Goal: Download file/media

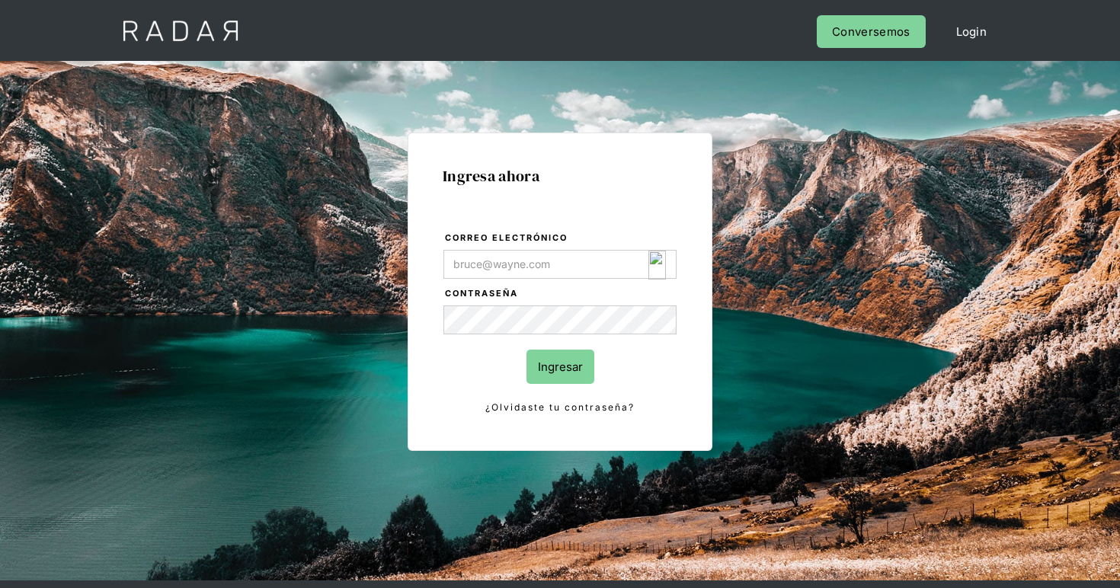
click at [656, 261] on img "Login Form" at bounding box center [657, 265] width 18 height 29
click at [660, 264] on img "Login Form" at bounding box center [657, 265] width 18 height 29
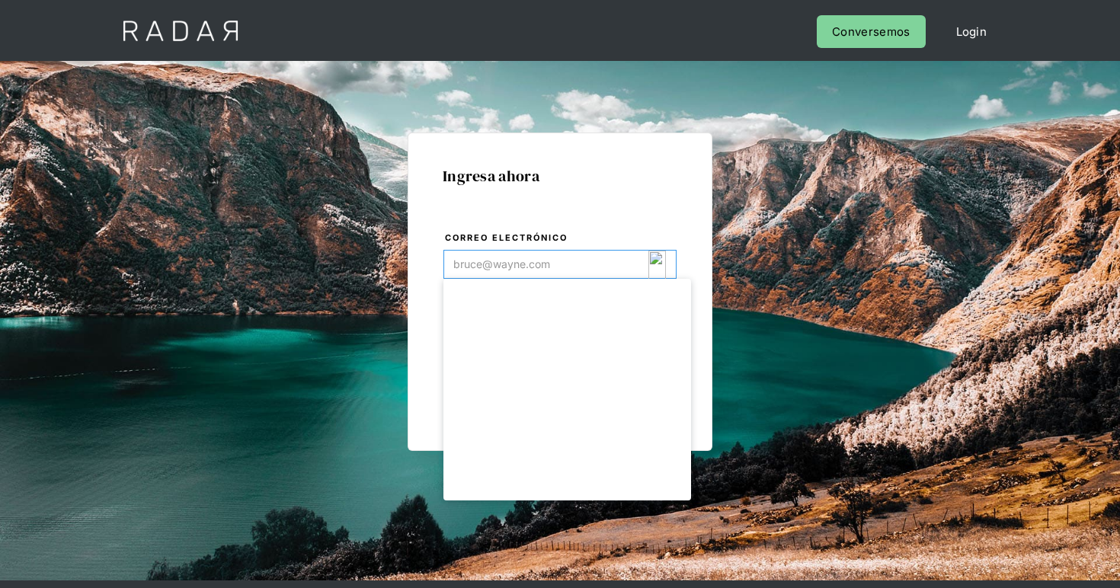
type input "[EMAIL_ADDRESS][DOMAIN_NAME]"
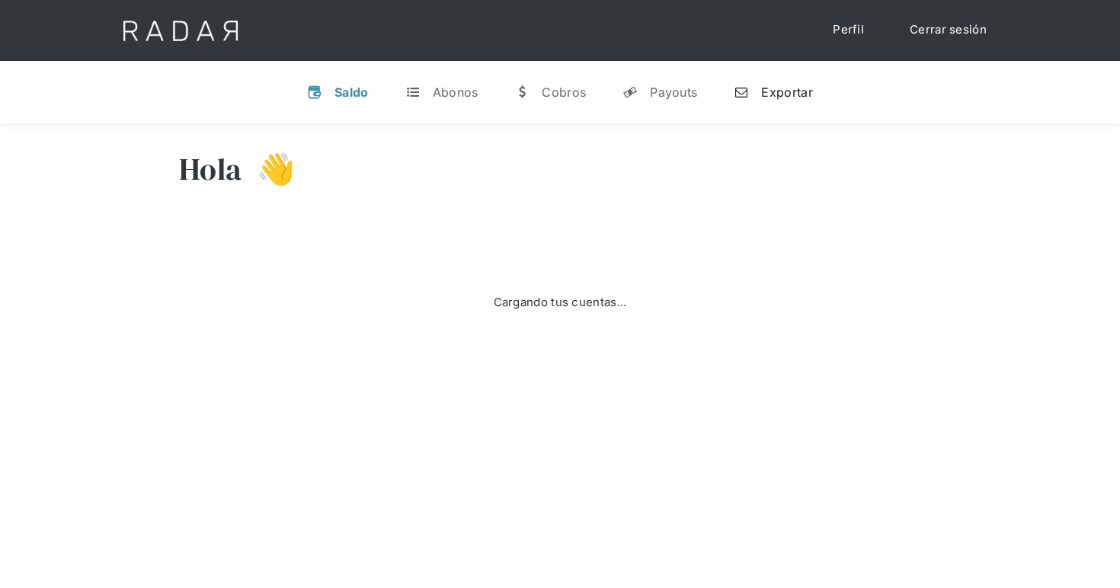
click at [761, 82] on link "n Exportar" at bounding box center [772, 92] width 103 height 40
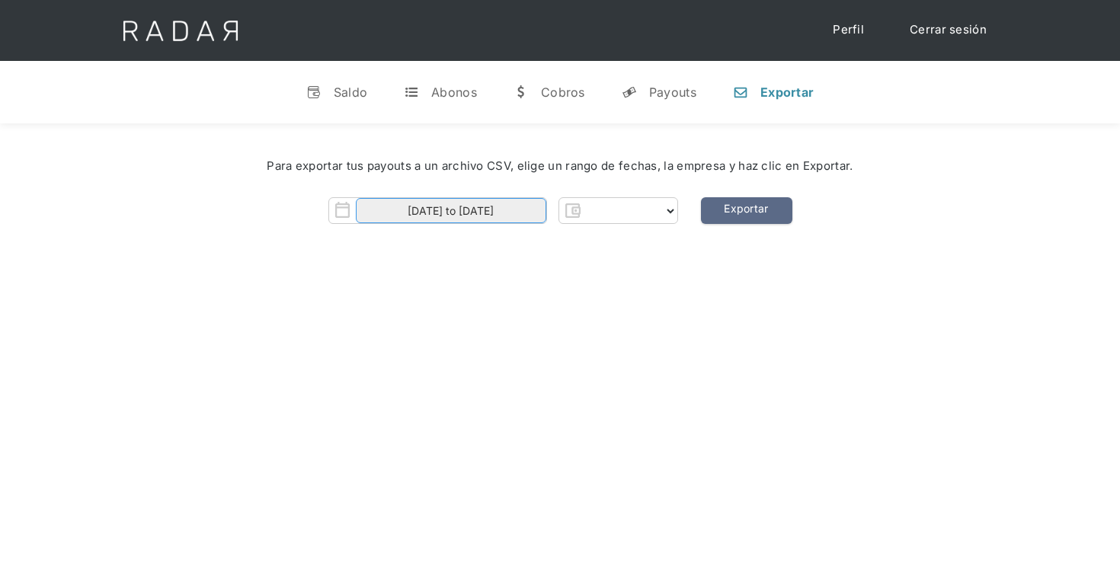
select select "clpro"
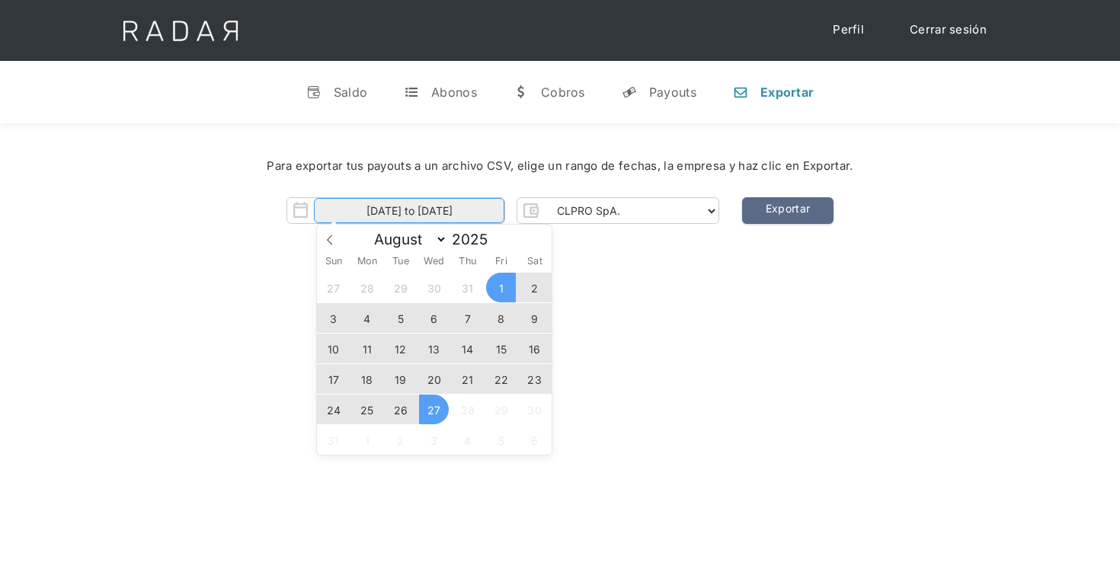
drag, startPoint x: 457, startPoint y: 219, endPoint x: 465, endPoint y: 220, distance: 8.4
click at [465, 220] on input "01-08-2025 to 27-08-2025" at bounding box center [409, 210] width 190 height 25
drag, startPoint x: 474, startPoint y: 219, endPoint x: 499, endPoint y: 216, distance: 25.2
click at [498, 216] on input "01-08-2025 to 27-08-2025" at bounding box center [409, 210] width 190 height 25
click at [370, 411] on span "25" at bounding box center [367, 410] width 30 height 30
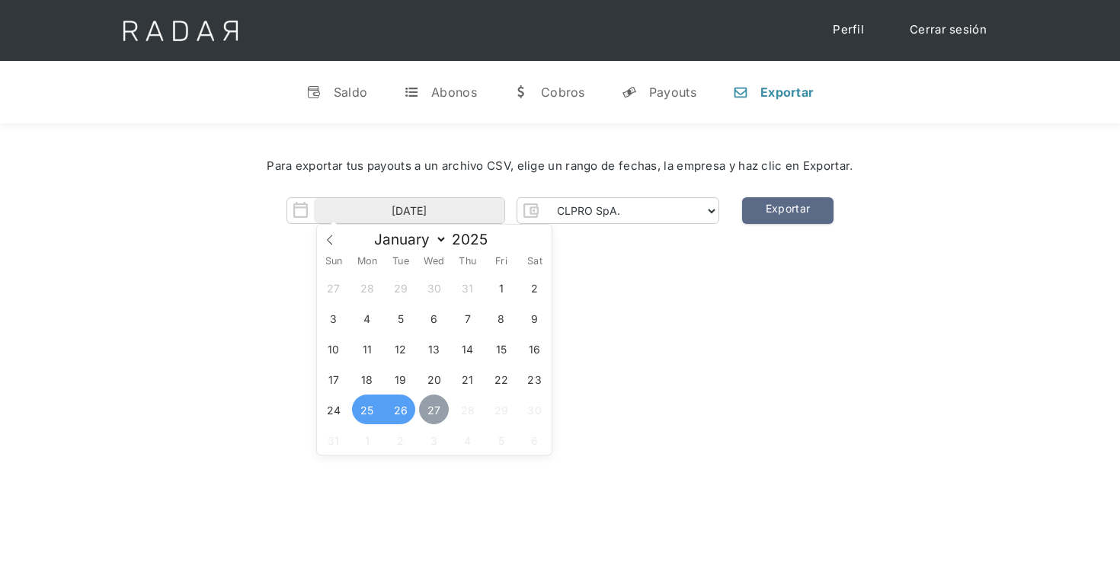
click at [431, 408] on span "27" at bounding box center [434, 410] width 30 height 30
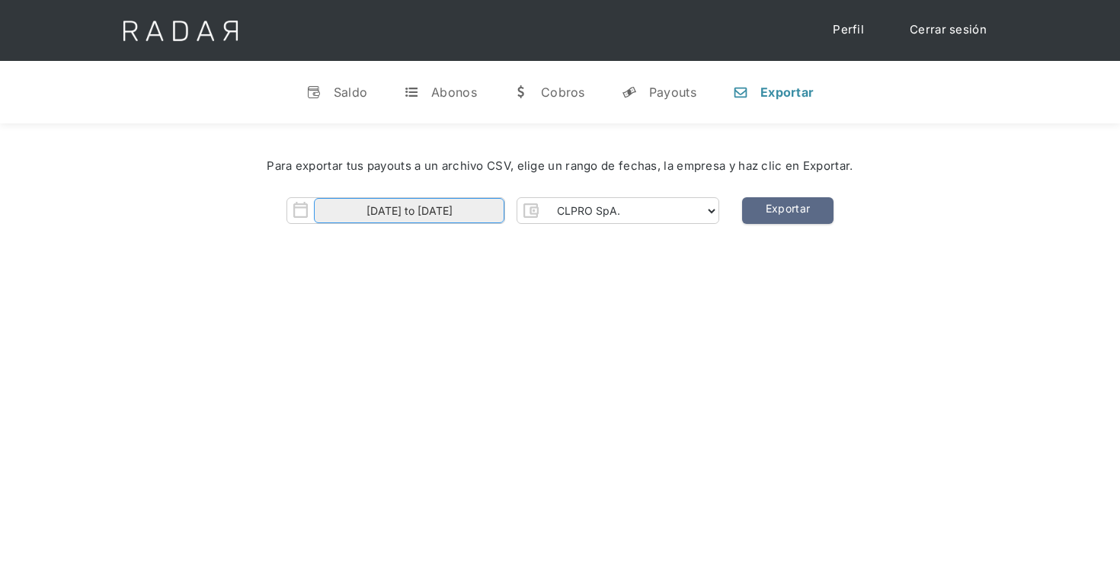
click at [439, 218] on input "25-08-2025 to 27-08-2025" at bounding box center [409, 210] width 190 height 25
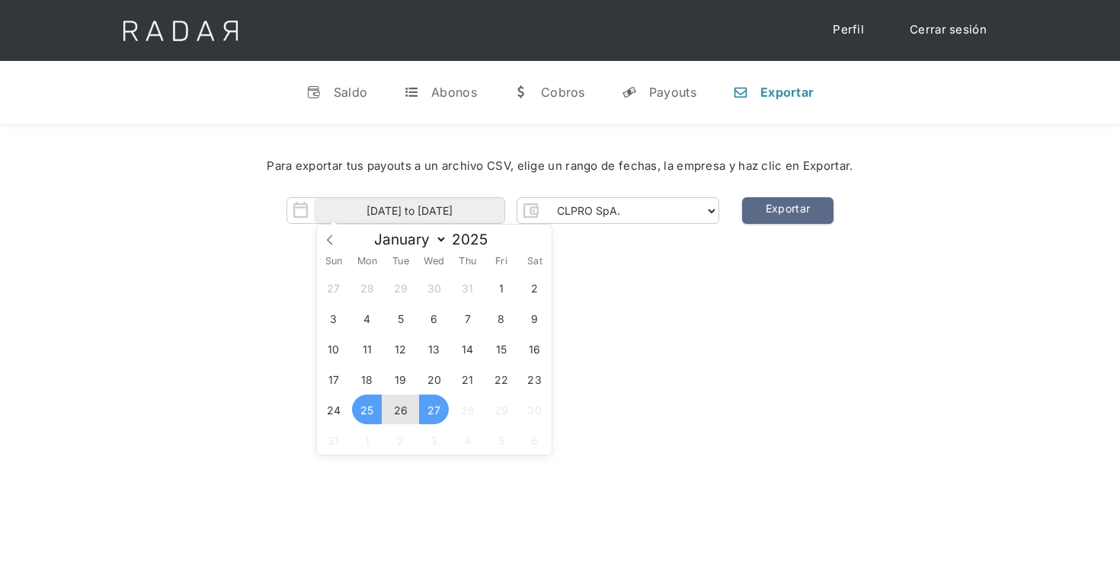
click at [407, 410] on span "26" at bounding box center [400, 410] width 30 height 30
click at [429, 410] on span "27" at bounding box center [434, 410] width 30 height 30
type input "26-08-2025 to 27-08-2025"
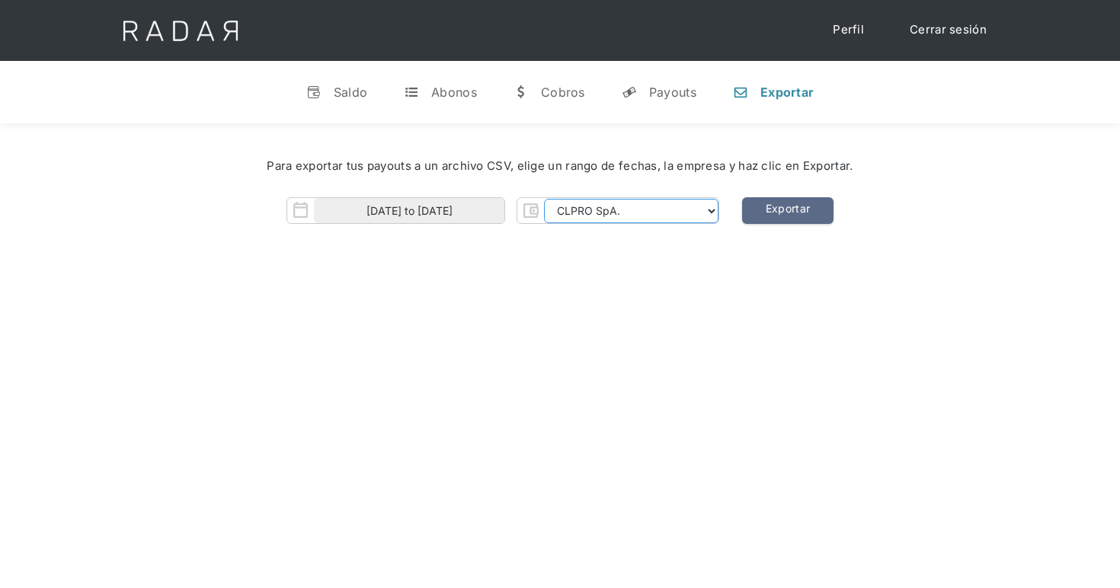
click at [561, 208] on select "CLPRO SpA. Coster SpA. Urigol SpA. Bysolutions SpA. Clmax SpA. Andes Payments S…" at bounding box center [631, 211] width 174 height 24
select select "bysolutions-rt"
click at [547, 199] on select "CLPRO SpA. Coster SpA. Urigol SpA. Bysolutions SpA. Clmax SpA. Andes Payments S…" at bounding box center [631, 211] width 174 height 24
click at [801, 210] on link "Exportar" at bounding box center [787, 210] width 91 height 27
